Goal: Information Seeking & Learning: Learn about a topic

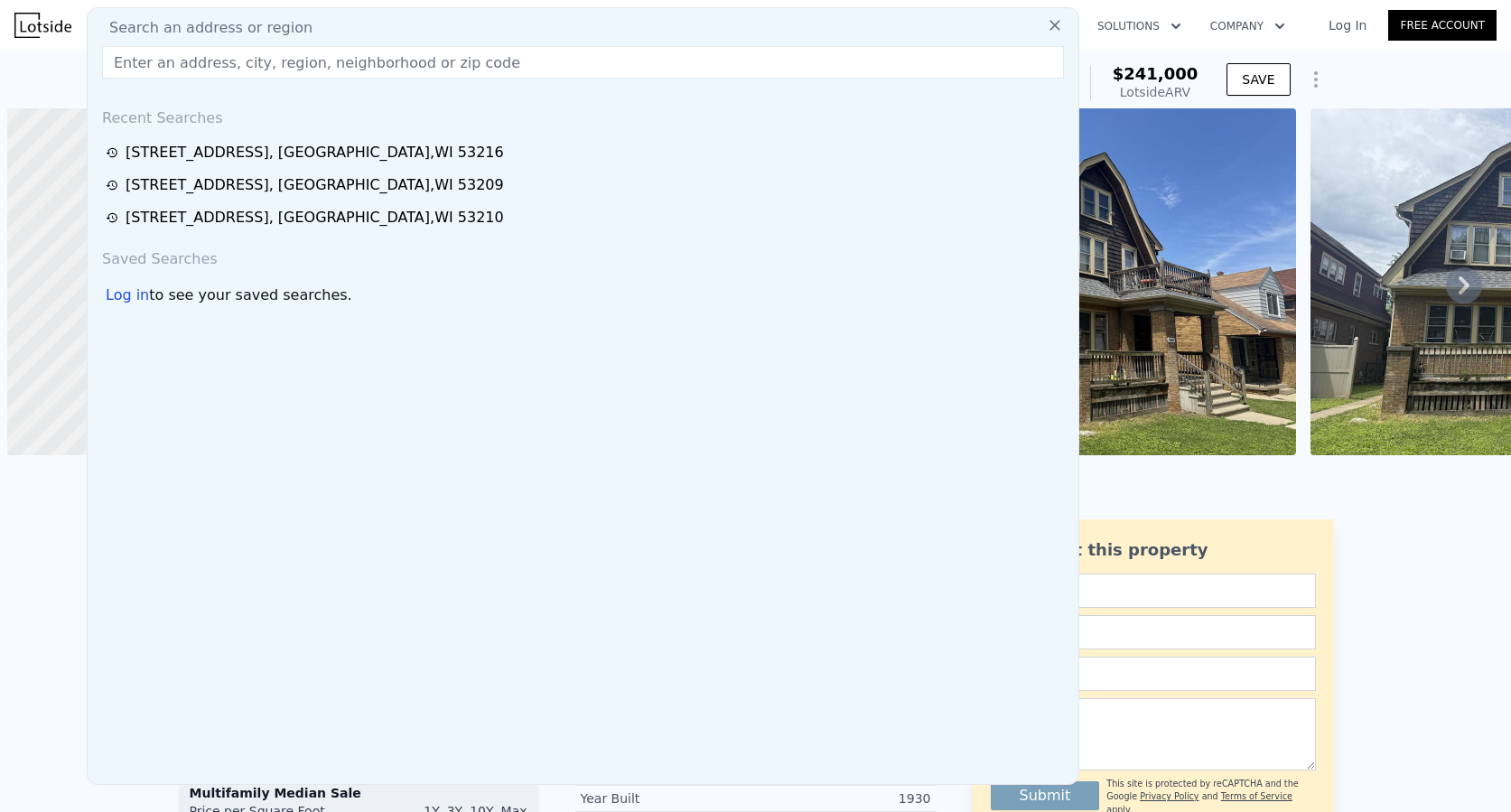
scroll to position [0, 7]
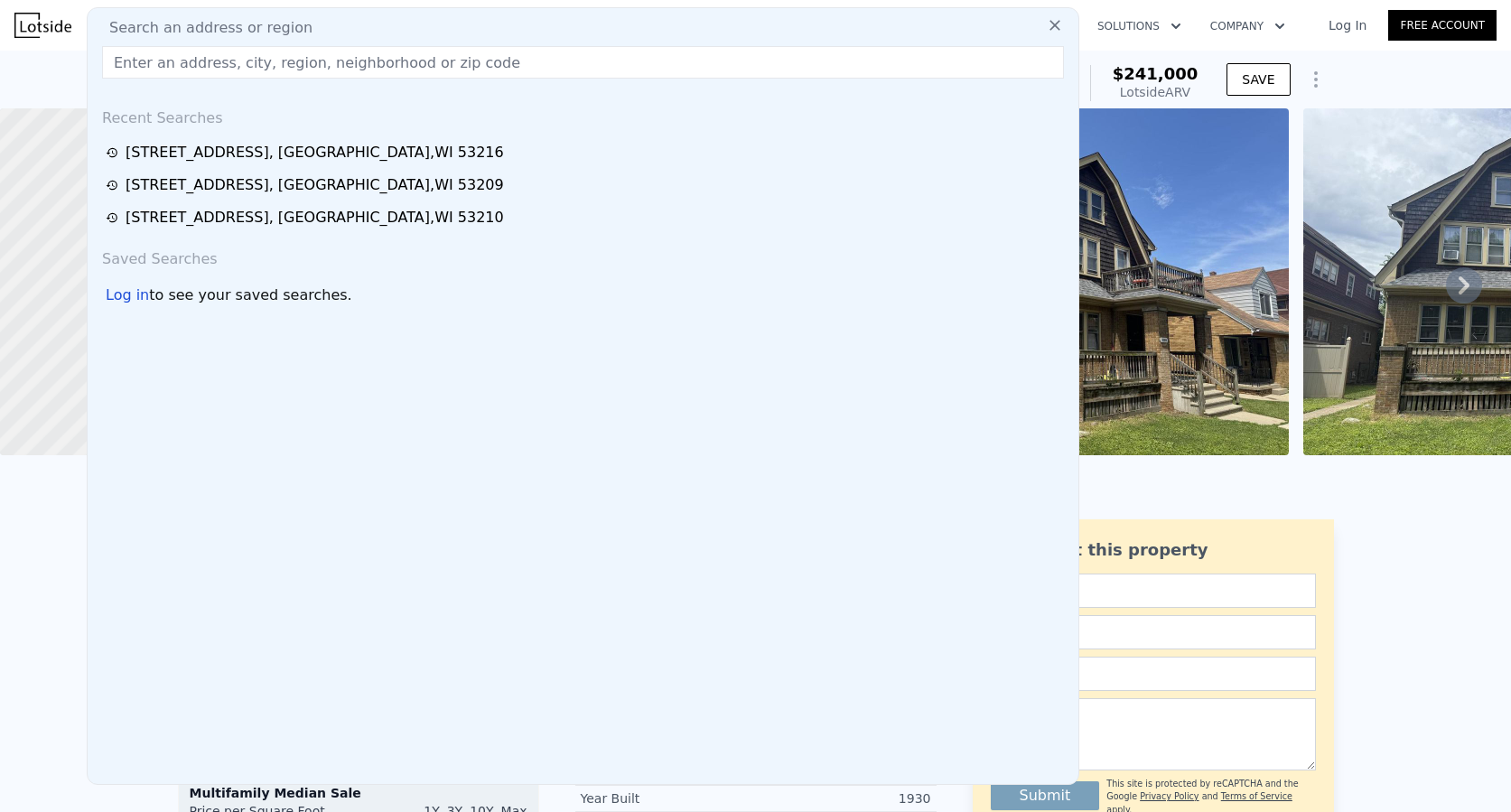
type input "[STREET_ADDRESS][PERSON_NAME]"
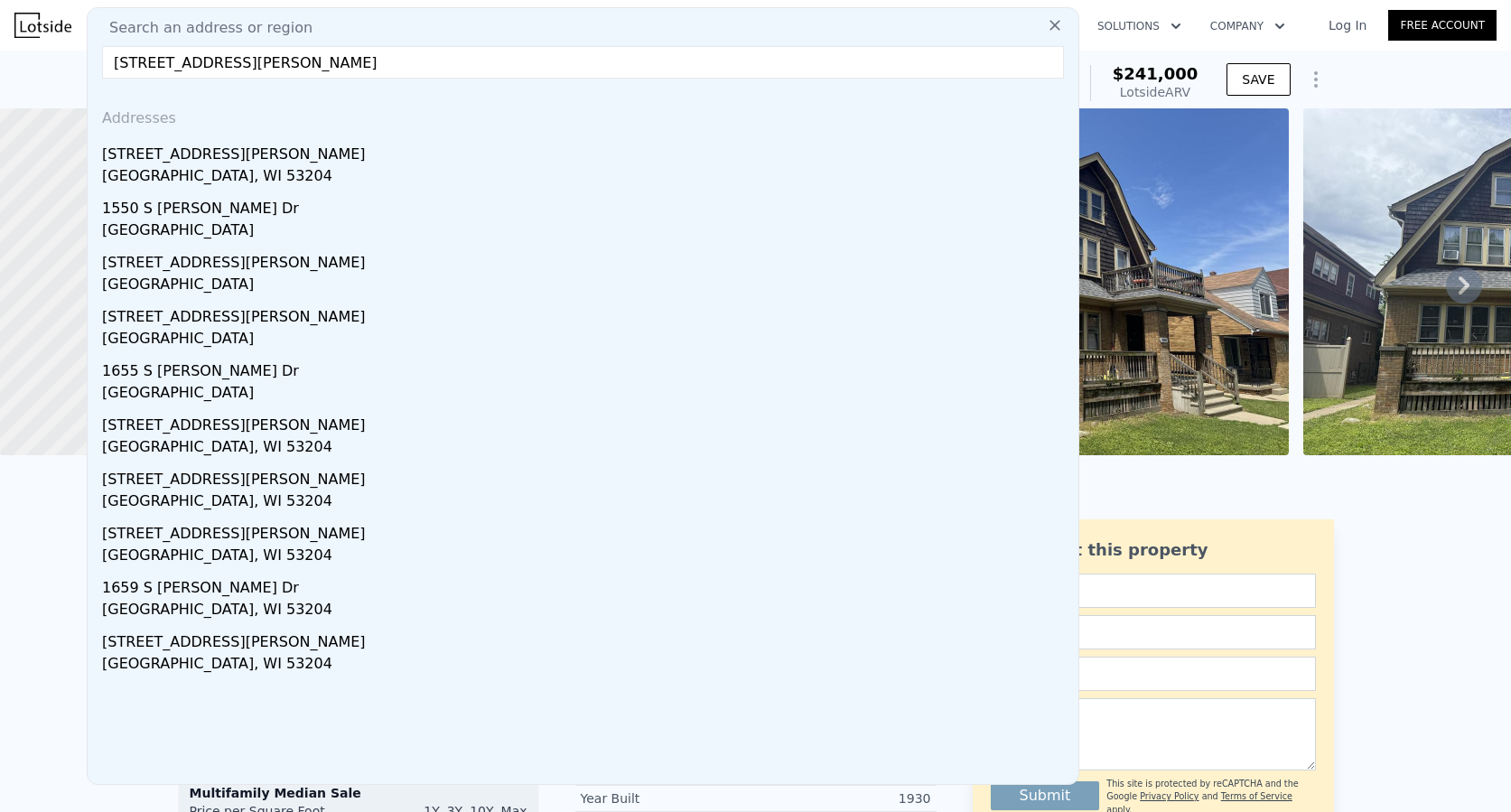
type input "$ 255,000"
type input "$ 47,351"
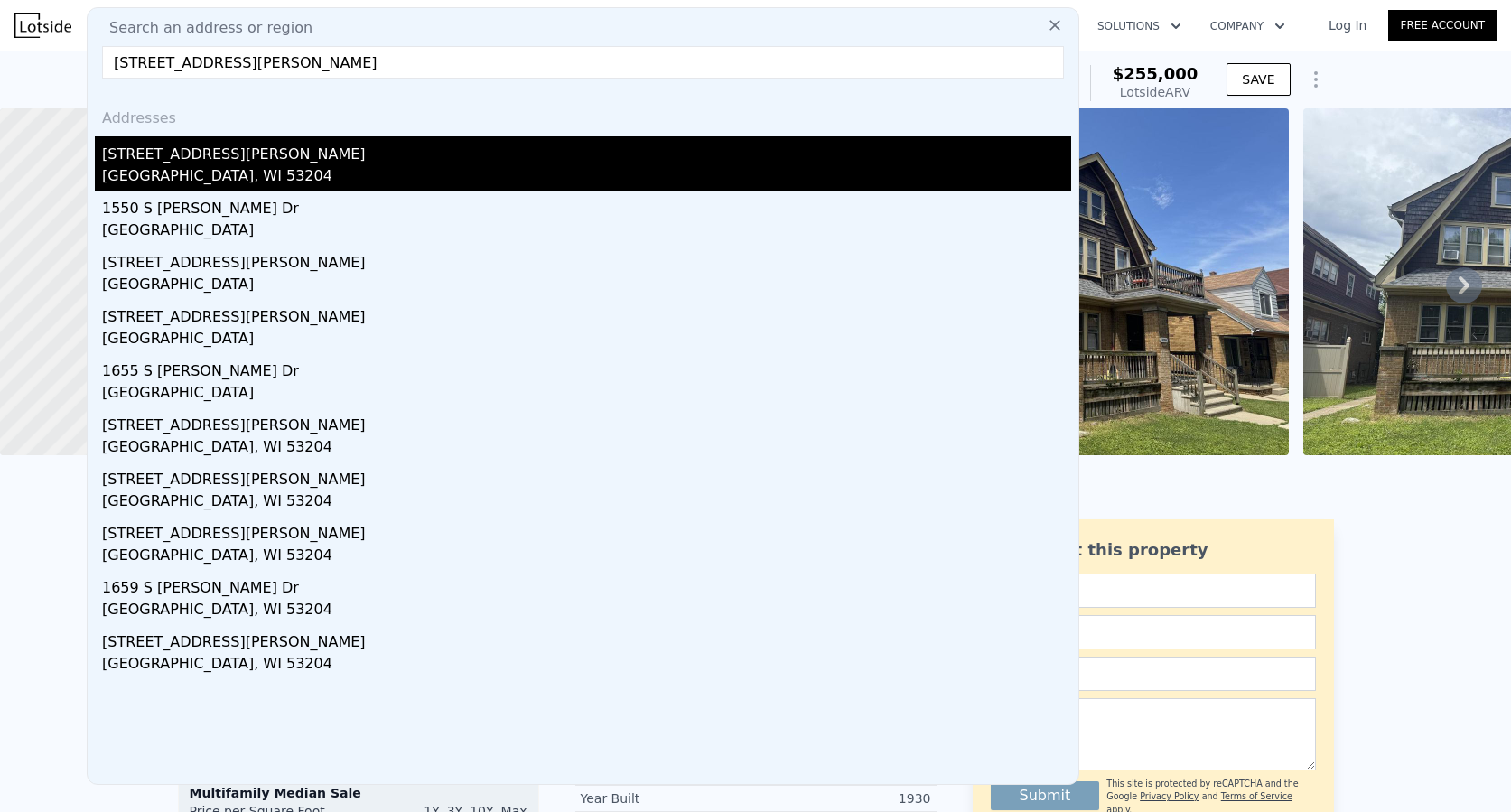
type input "[STREET_ADDRESS][PERSON_NAME]"
click at [206, 162] on div "[STREET_ADDRESS][PERSON_NAME]" at bounding box center [587, 151] width 970 height 29
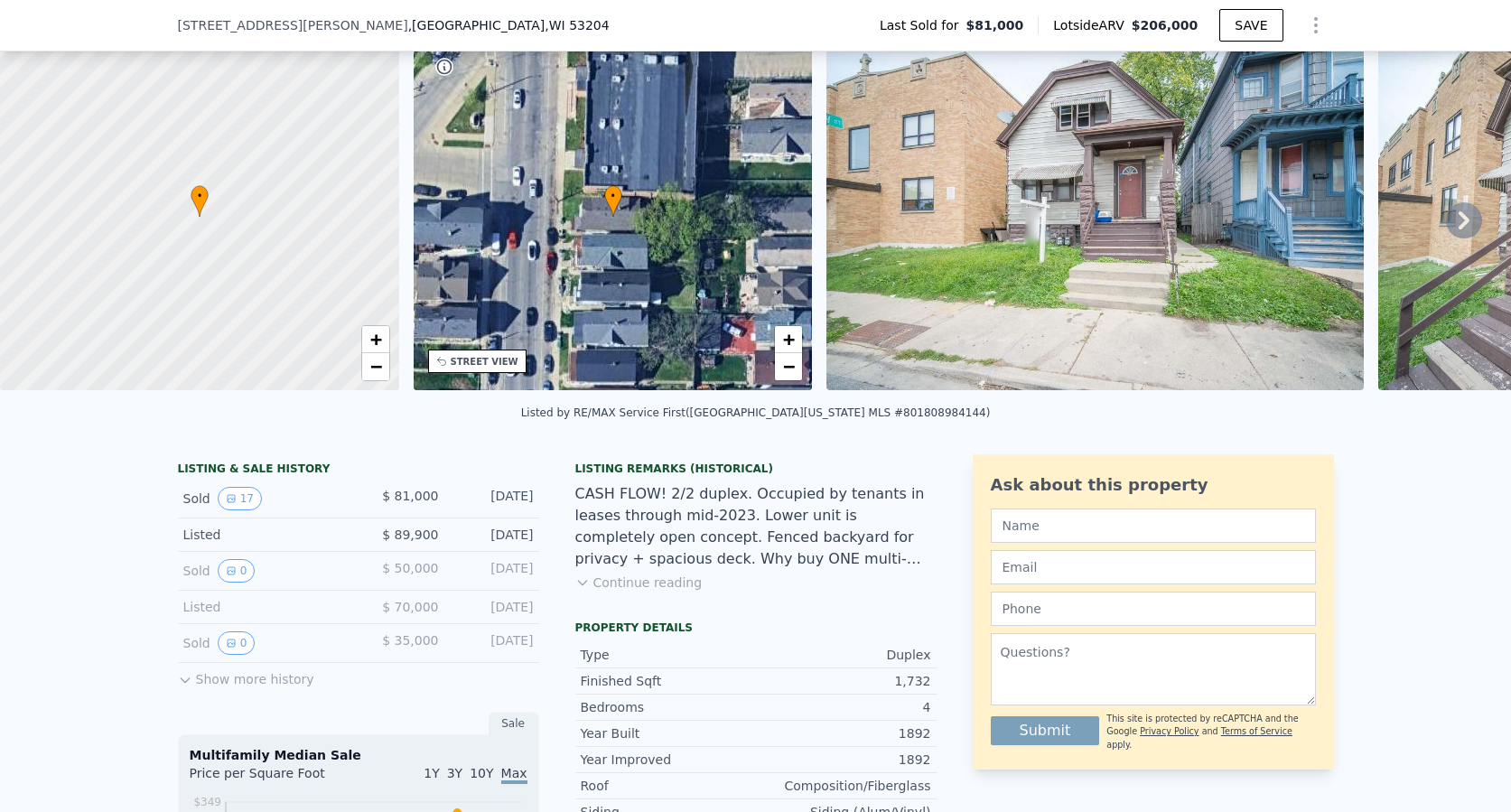
scroll to position [170, 0]
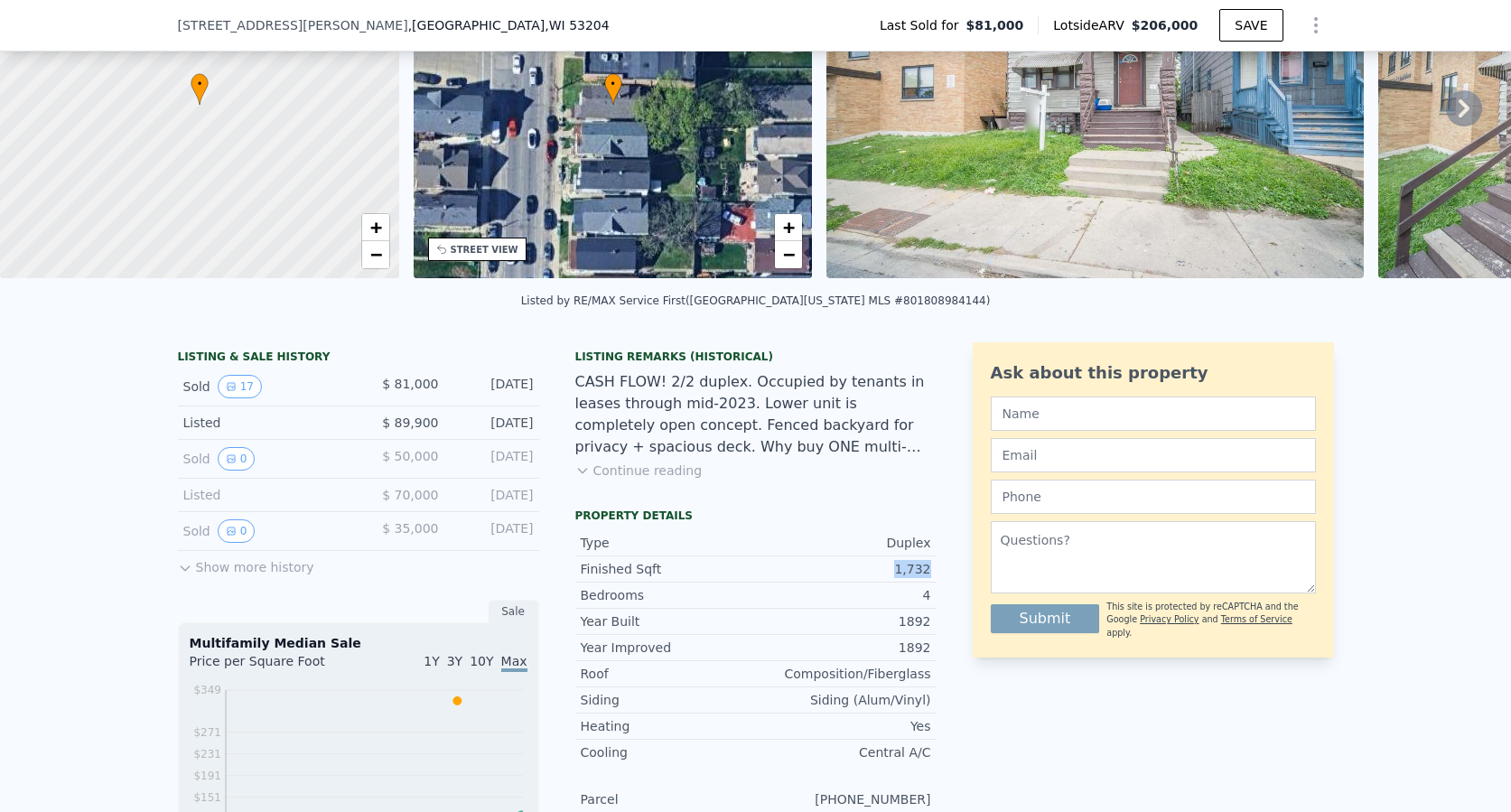
drag, startPoint x: 928, startPoint y: 578, endPoint x: 893, endPoint y: 580, distance: 35.1
click at [893, 580] on div "Finished Sqft 1,732" at bounding box center [756, 570] width 361 height 26
copy div "1,732"
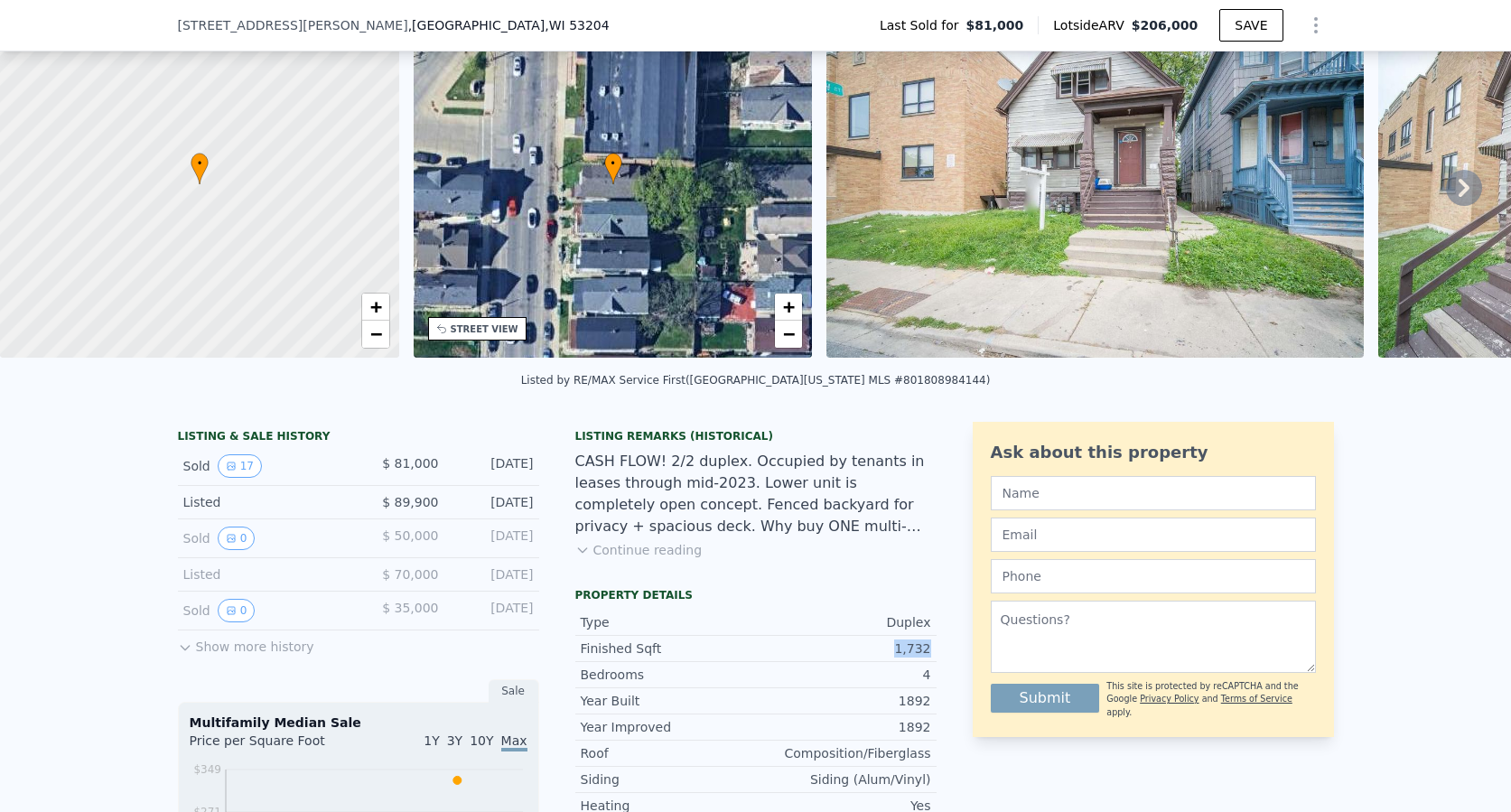
scroll to position [6, 0]
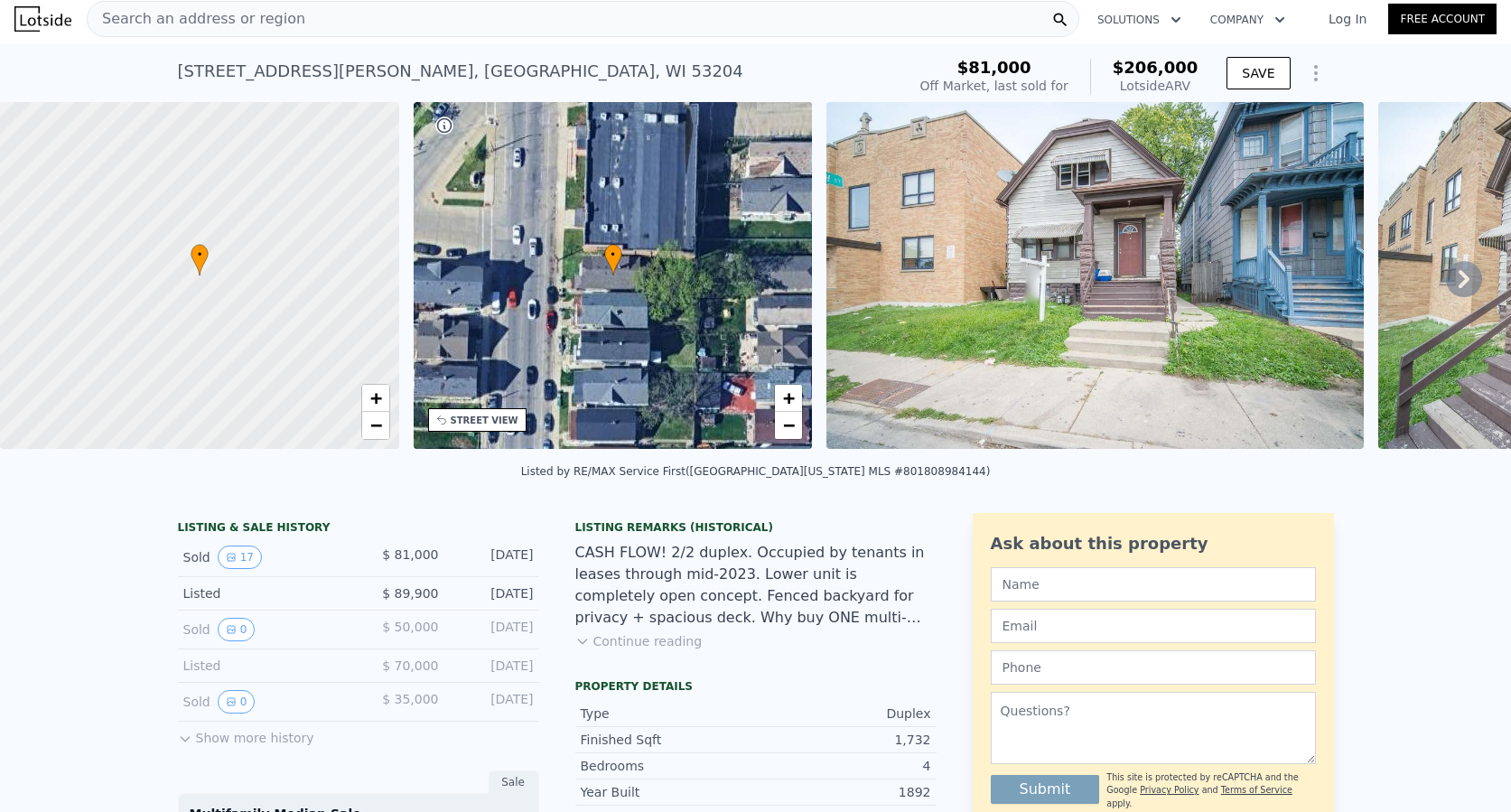
click at [243, 13] on span "Search an address or region" at bounding box center [197, 18] width 218 height 21
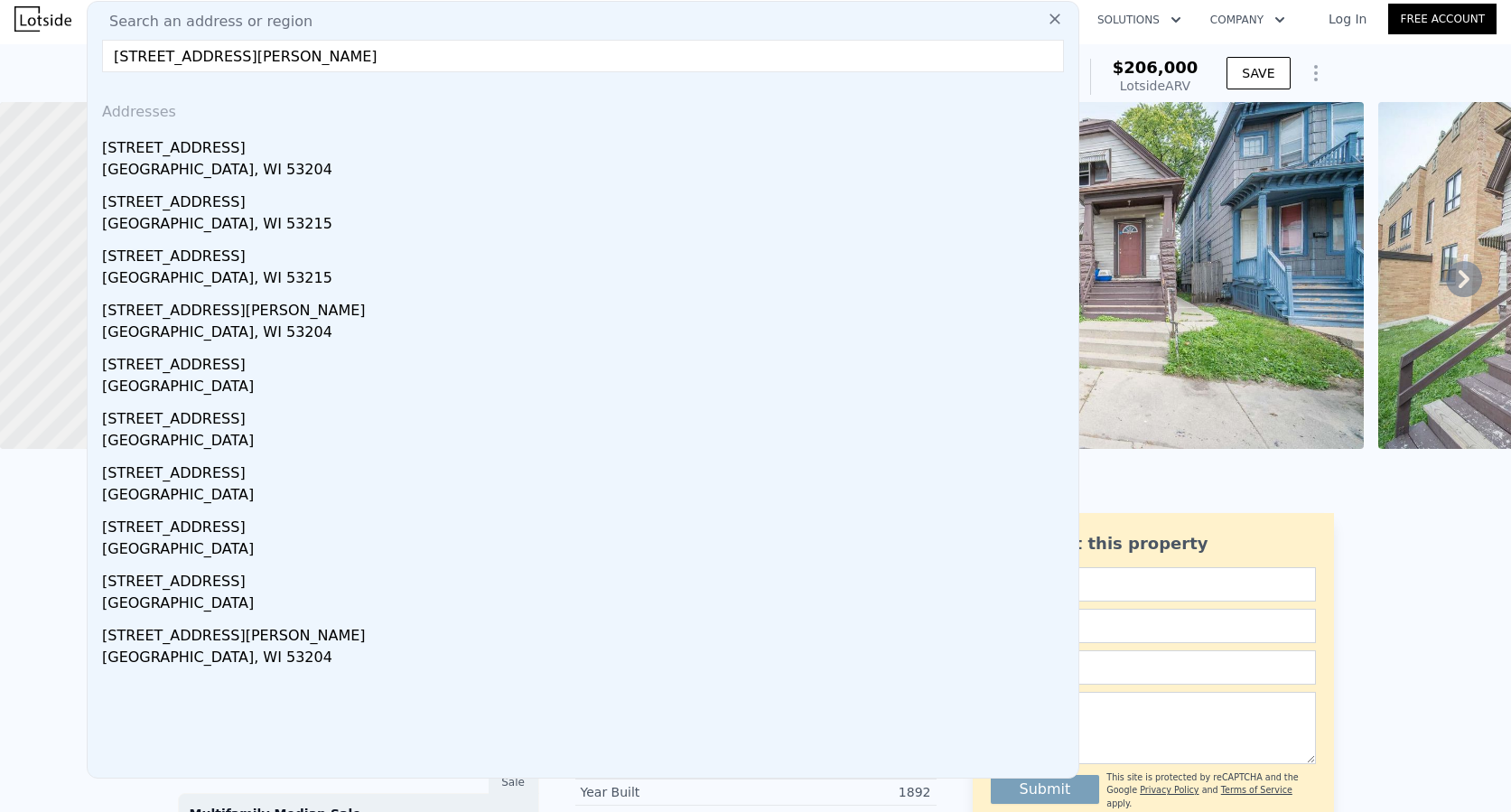
click at [361, 55] on input "[STREET_ADDRESS][PERSON_NAME]" at bounding box center [583, 55] width 962 height 32
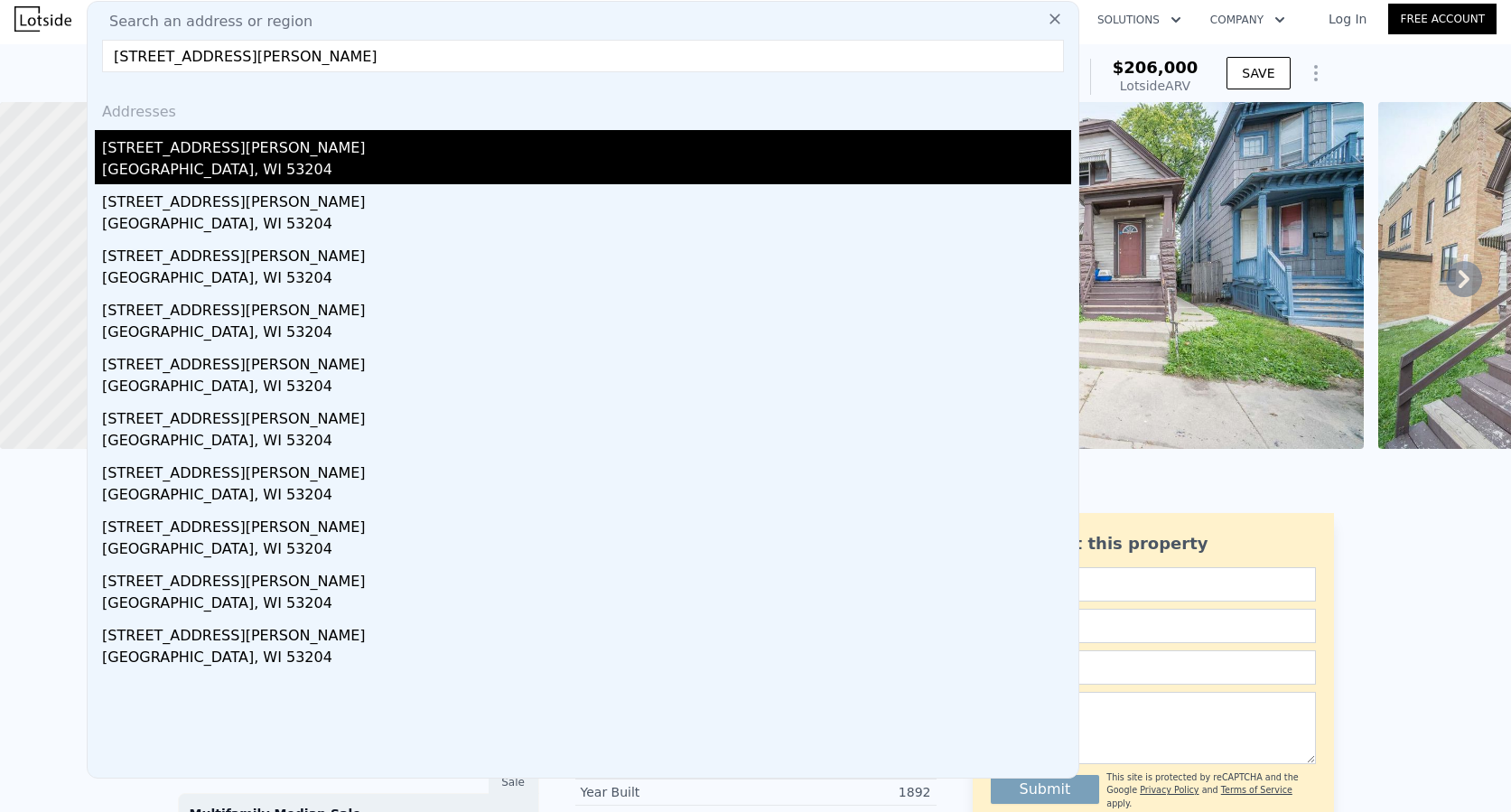
type input "[STREET_ADDRESS][PERSON_NAME]"
click at [170, 162] on div "[GEOGRAPHIC_DATA], WI 53204" at bounding box center [587, 171] width 970 height 25
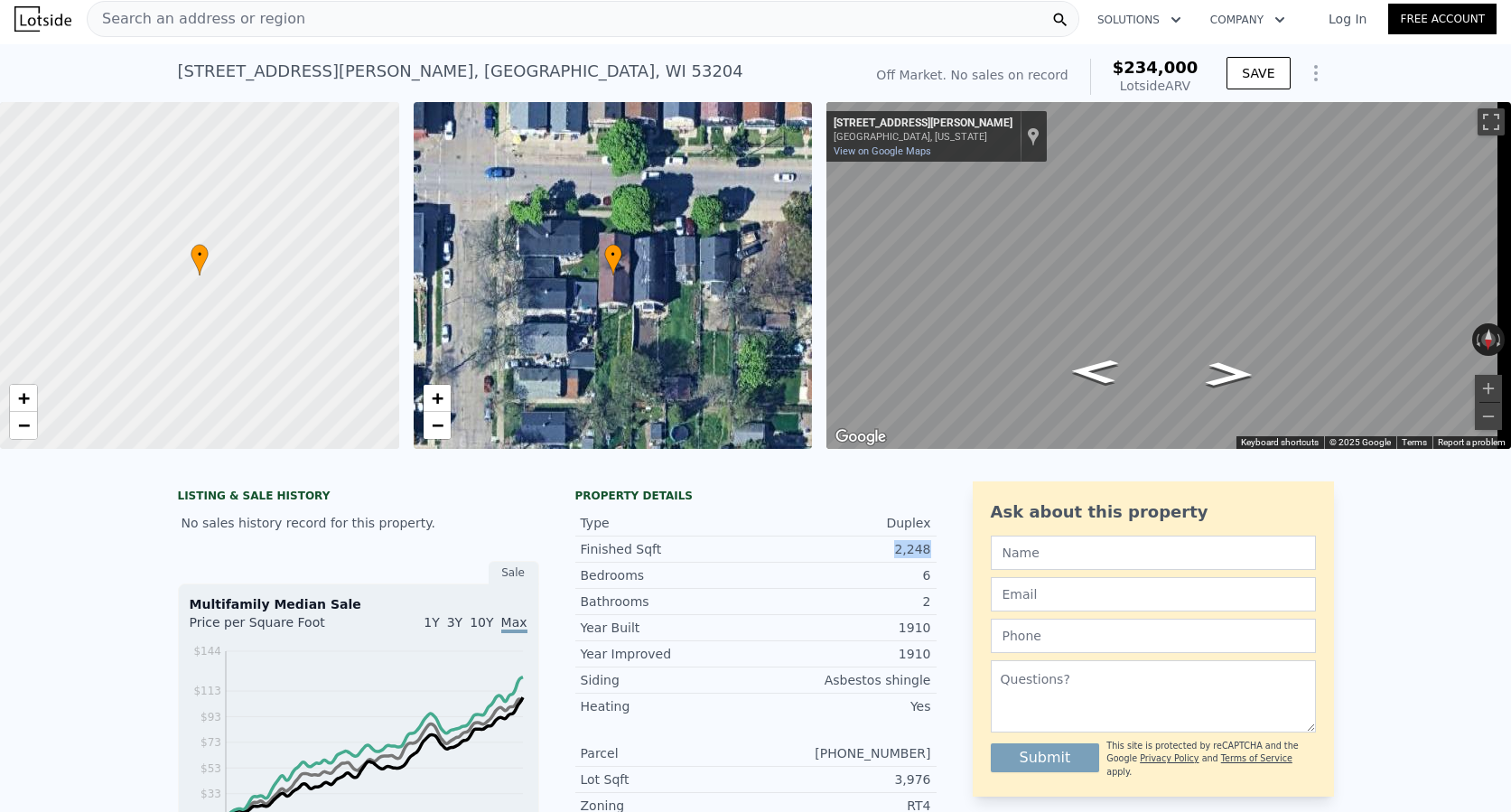
drag, startPoint x: 916, startPoint y: 558, endPoint x: 887, endPoint y: 559, distance: 29.0
copy div "2,248"
